Goal: Task Accomplishment & Management: Manage account settings

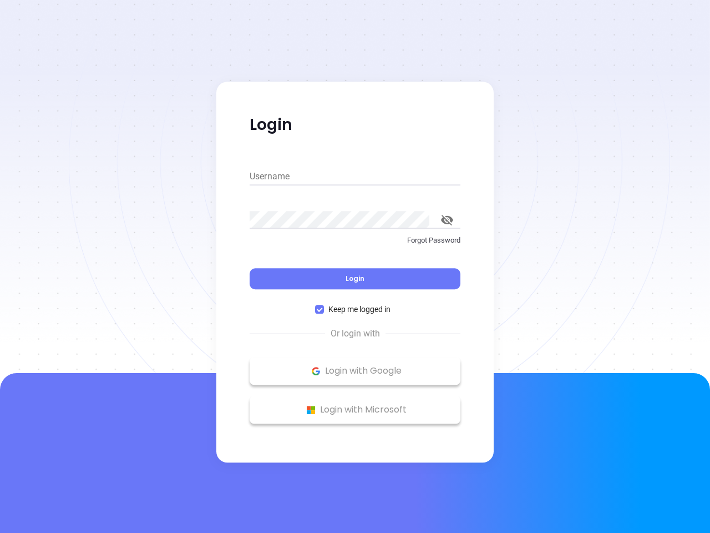
click at [355, 266] on div "Login" at bounding box center [355, 272] width 211 height 34
click at [355, 176] on input "Username" at bounding box center [355, 177] width 211 height 18
click at [447, 220] on icon "toggle password visibility" at bounding box center [447, 220] width 12 height 11
click at [355, 278] on span "Login" at bounding box center [355, 277] width 19 height 9
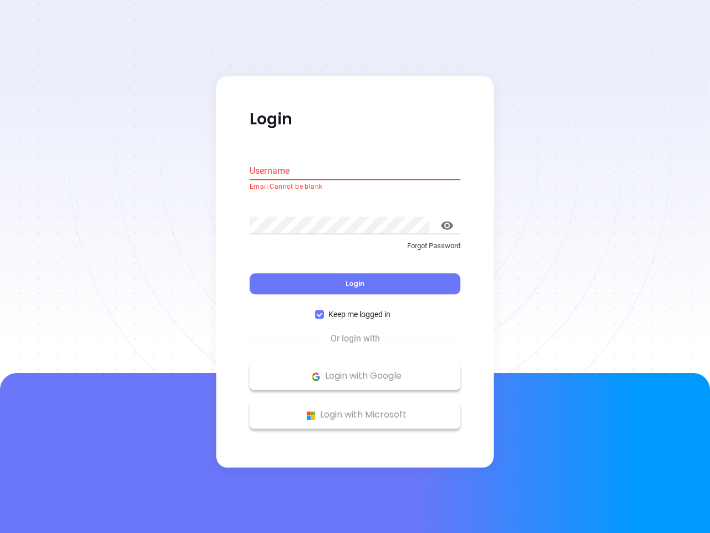
click at [355, 309] on span "Keep me logged in" at bounding box center [359, 314] width 71 height 12
click at [324, 310] on input "Keep me logged in" at bounding box center [319, 314] width 9 height 9
checkbox input "false"
click at [355, 371] on p "Login with Google" at bounding box center [355, 376] width 200 height 17
click at [355, 409] on p "Login with Microsoft" at bounding box center [355, 415] width 200 height 17
